Goal: Task Accomplishment & Management: Use online tool/utility

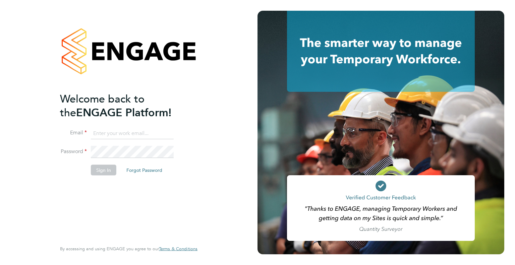
type input "[PERSON_NAME][EMAIL_ADDRESS][DOMAIN_NAME]"
click at [101, 200] on div "Welcome back to the ENGAGE Platform! Email [PERSON_NAME][EMAIL_ADDRESS][DOMAIN_…" at bounding box center [125, 166] width 131 height 148
click at [102, 167] on button "Sign In" at bounding box center [103, 170] width 25 height 11
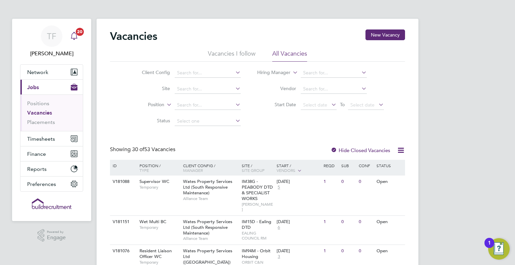
click at [78, 37] on div "Main navigation" at bounding box center [73, 35] width 13 height 13
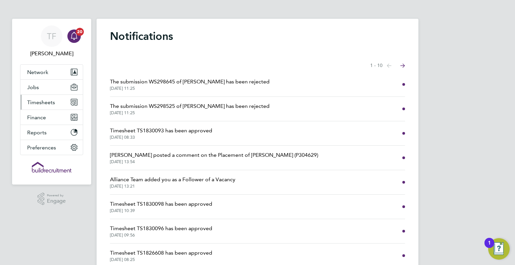
click at [37, 102] on span "Timesheets" at bounding box center [41, 102] width 28 height 6
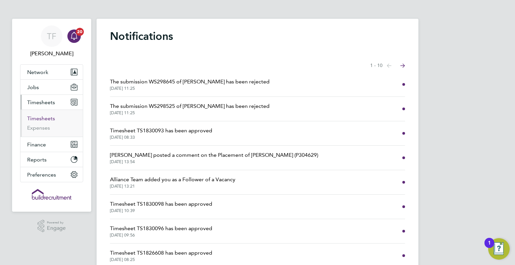
click at [41, 120] on link "Timesheets" at bounding box center [41, 118] width 28 height 6
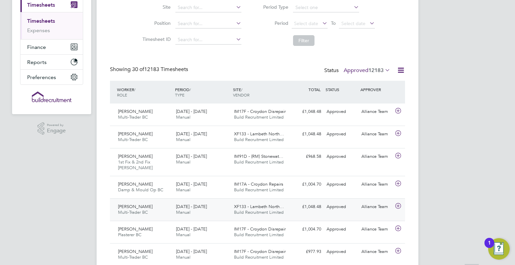
scroll to position [134, 0]
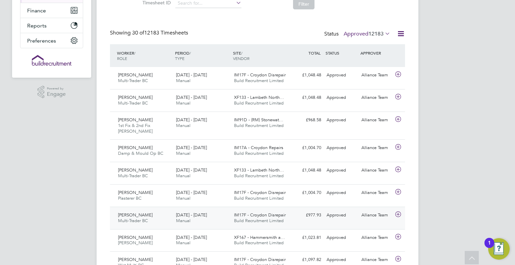
click at [286, 220] on div "IM17F - Croydon Disrepair Build Recruitment Limited" at bounding box center [260, 218] width 58 height 17
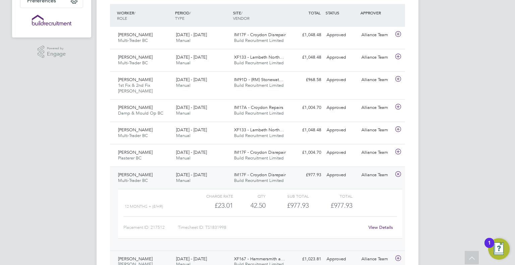
scroll to position [235, 0]
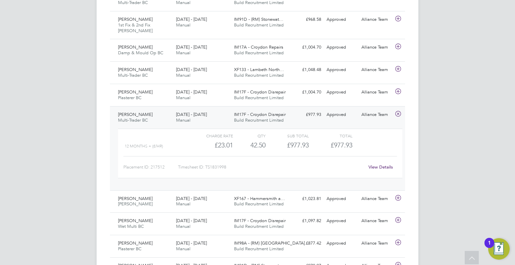
click at [383, 166] on link "View Details" at bounding box center [380, 167] width 24 height 6
